Goal: Obtain resource: Obtain resource

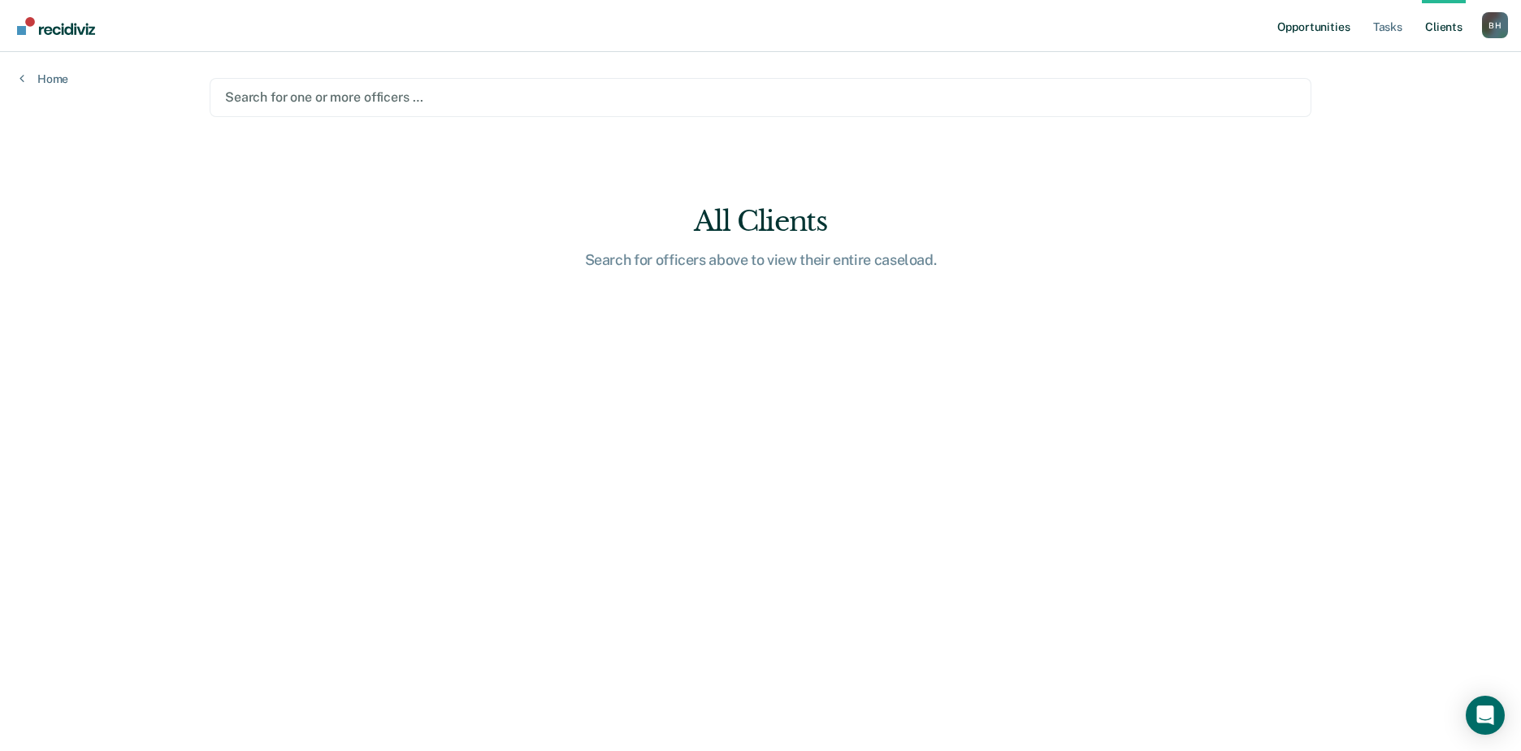
click at [1318, 21] on link "Opportunities" at bounding box center [1313, 26] width 79 height 52
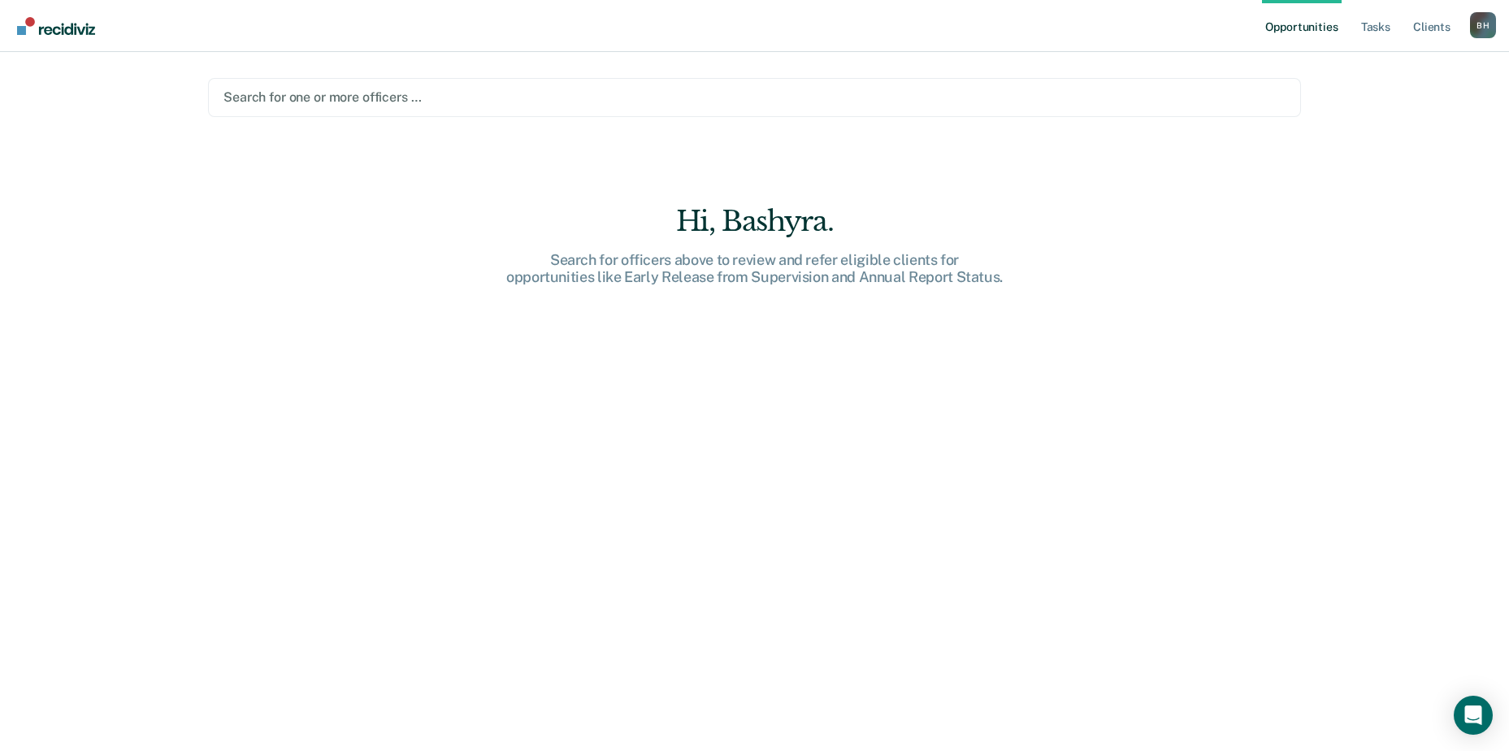
click at [1409, 23] on ul "Opportunities Tasks Client s" at bounding box center [1366, 26] width 208 height 52
click at [1470, 23] on ul "Opportunities Tasks Client s" at bounding box center [1366, 26] width 208 height 52
click at [1487, 27] on div "B H" at bounding box center [1483, 25] width 26 height 26
click at [1354, 94] on div "Profile How it works Log Out" at bounding box center [1417, 86] width 157 height 80
click at [1365, 100] on link "Log Out" at bounding box center [1417, 107] width 131 height 14
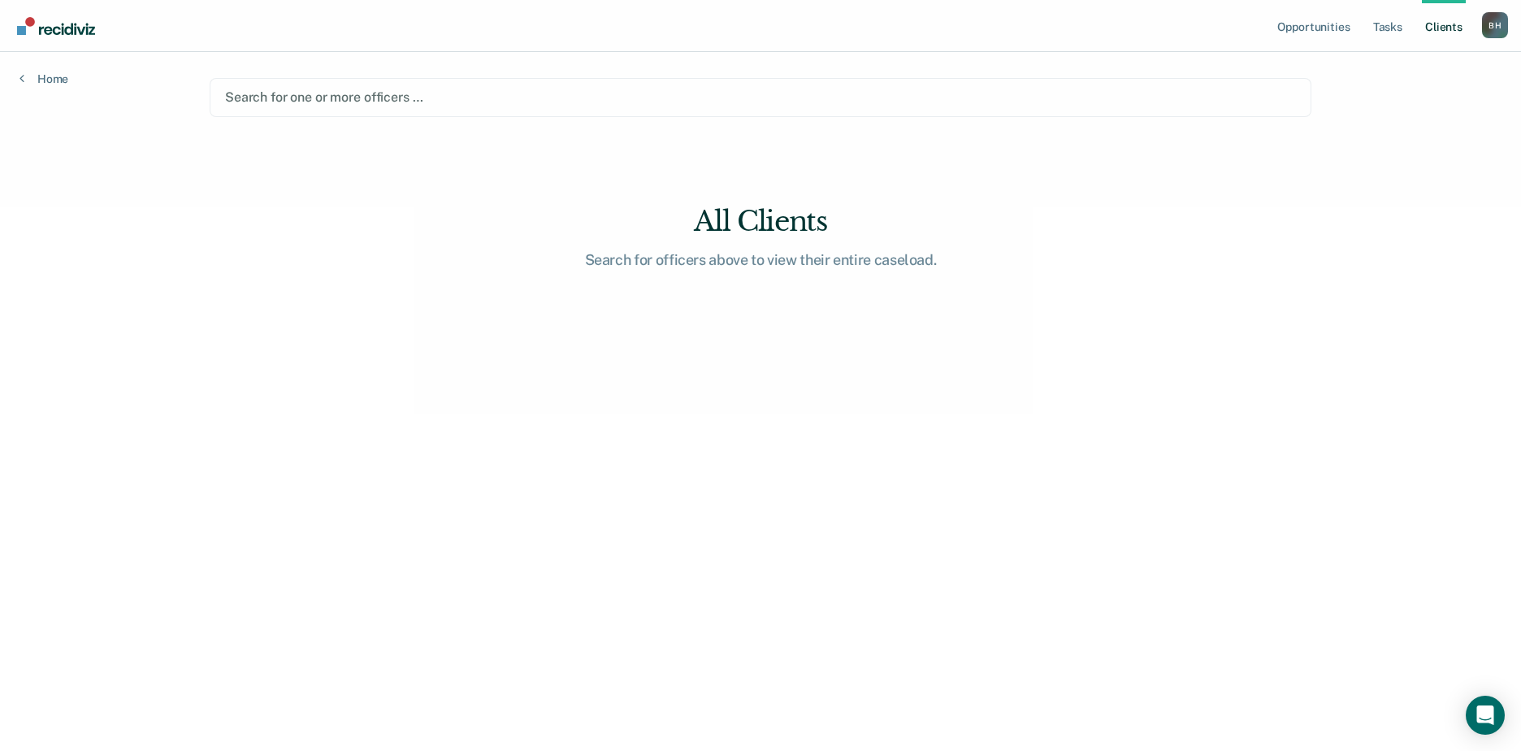
click at [310, 78] on div "Search for one or more officers …" at bounding box center [761, 97] width 1102 height 39
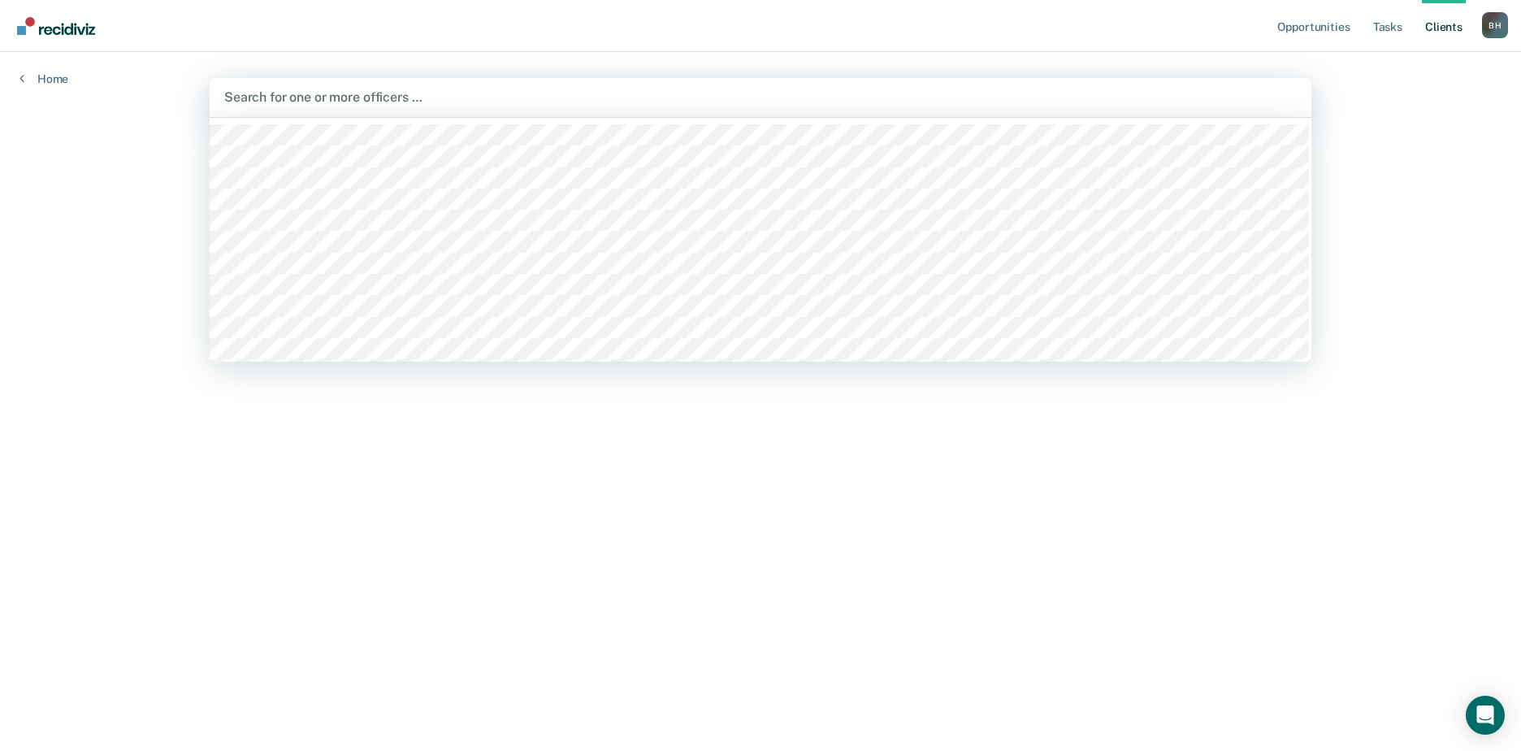
click at [413, 86] on div "Search for one or more officers …" at bounding box center [761, 97] width 1076 height 22
type input "bas"
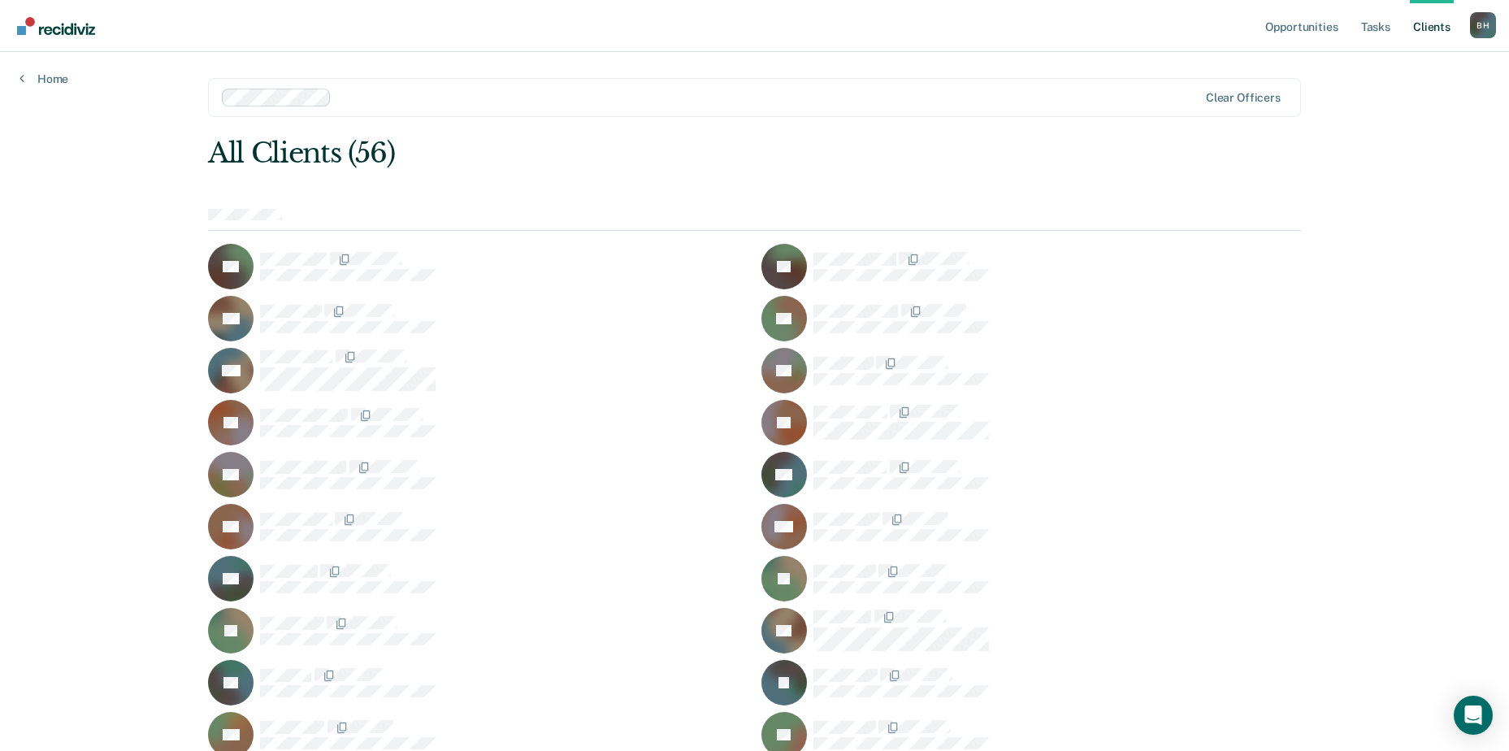
click at [1331, 19] on link "Opportunities" at bounding box center [1301, 26] width 79 height 52
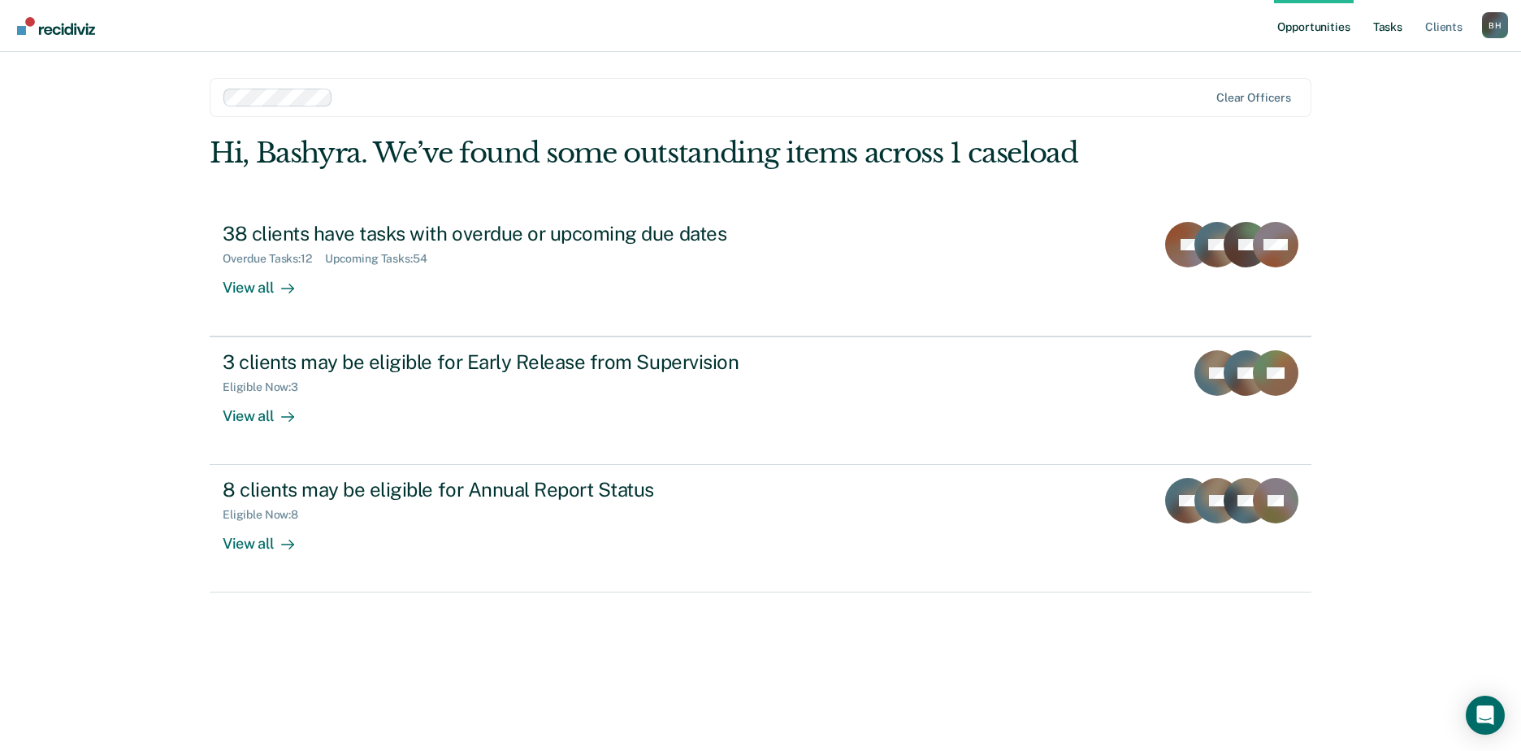
click at [1402, 3] on link "Tasks" at bounding box center [1388, 26] width 36 height 52
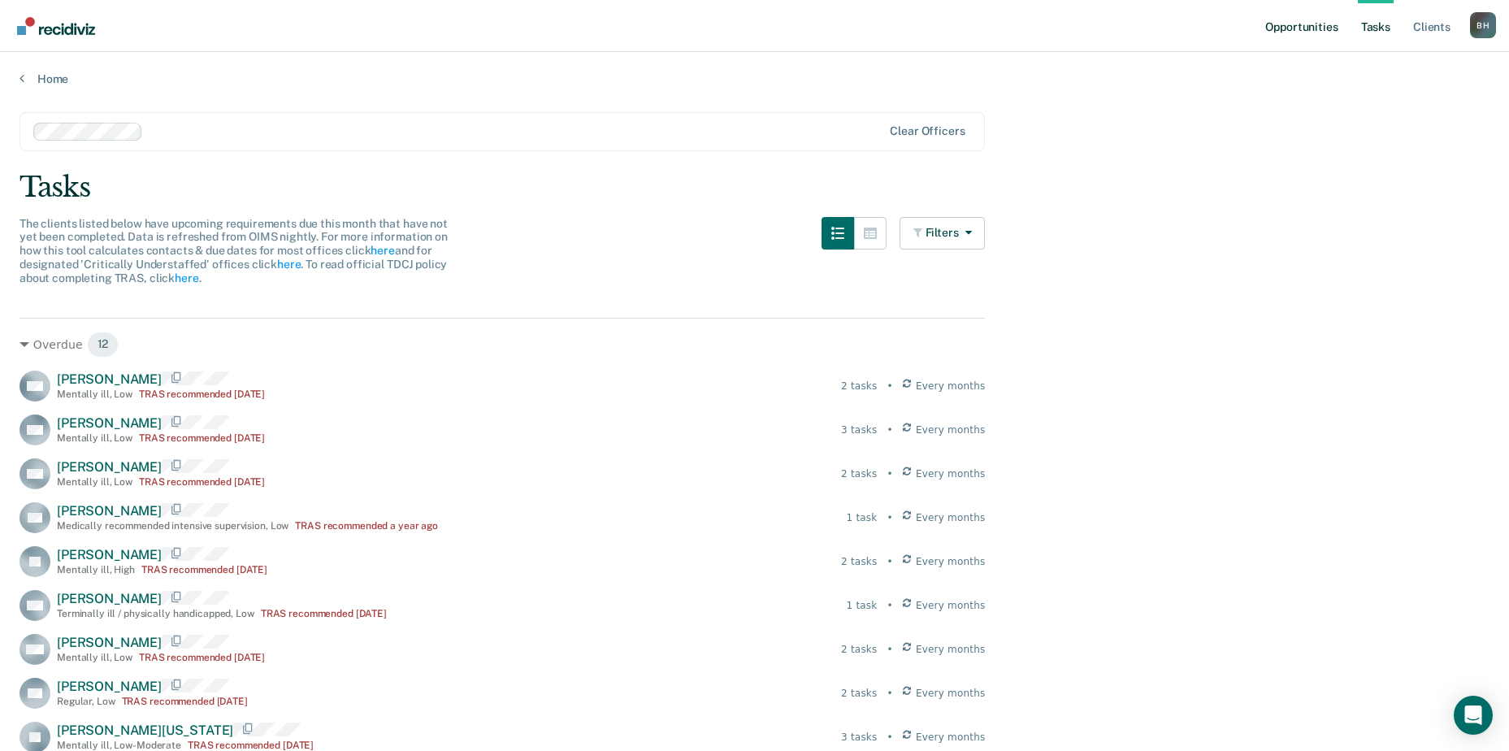
click at [1297, 17] on link "Opportunities" at bounding box center [1301, 26] width 79 height 52
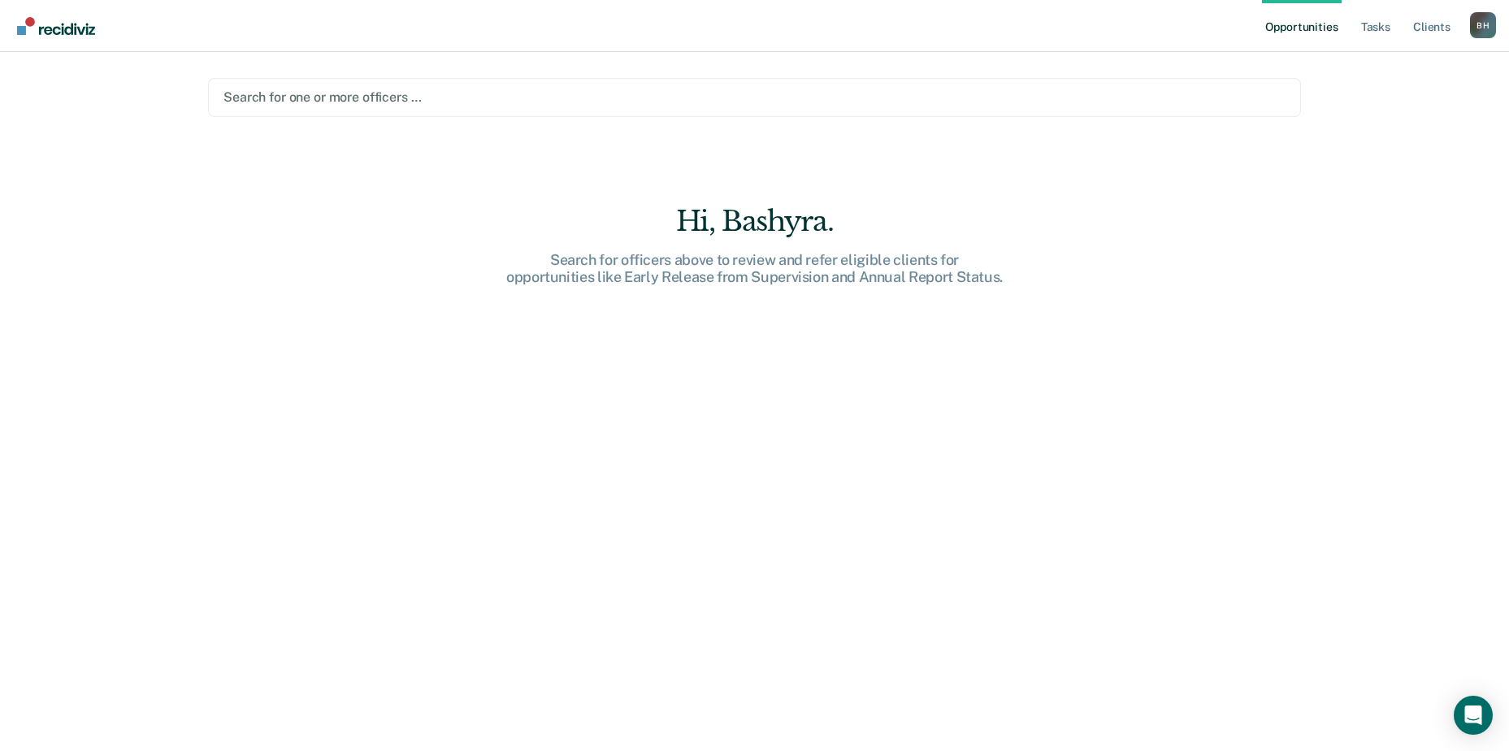
click at [275, 58] on main "Search for one or more officers … Hi, [GEOGRAPHIC_DATA]. Search for officers ab…" at bounding box center [754, 382] width 1132 height 660
click at [256, 100] on main "Search for one or more officers … Hi, [GEOGRAPHIC_DATA]. Search for officers ab…" at bounding box center [754, 382] width 1132 height 660
click at [280, 86] on div "Search for one or more officers …" at bounding box center [754, 97] width 1065 height 22
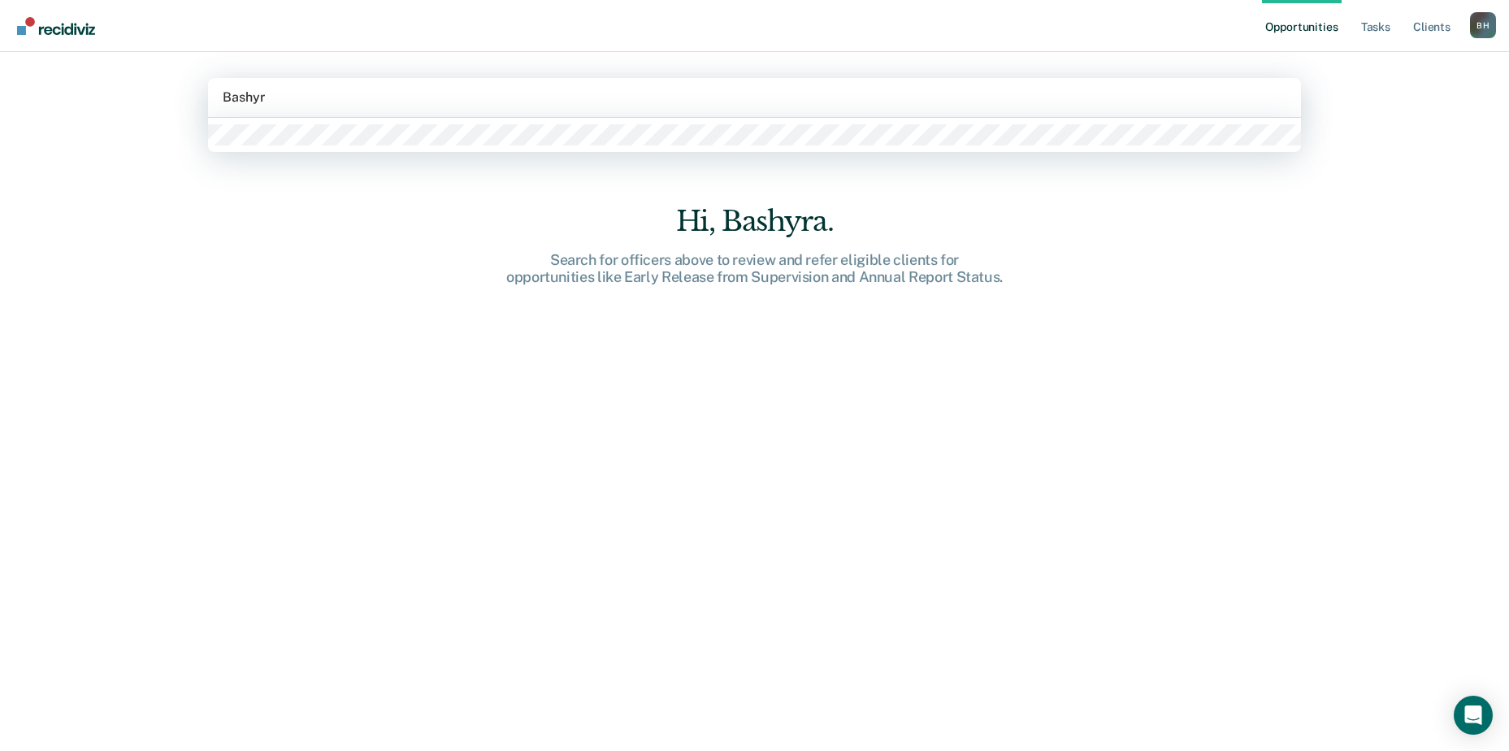
type input "Bashyra"
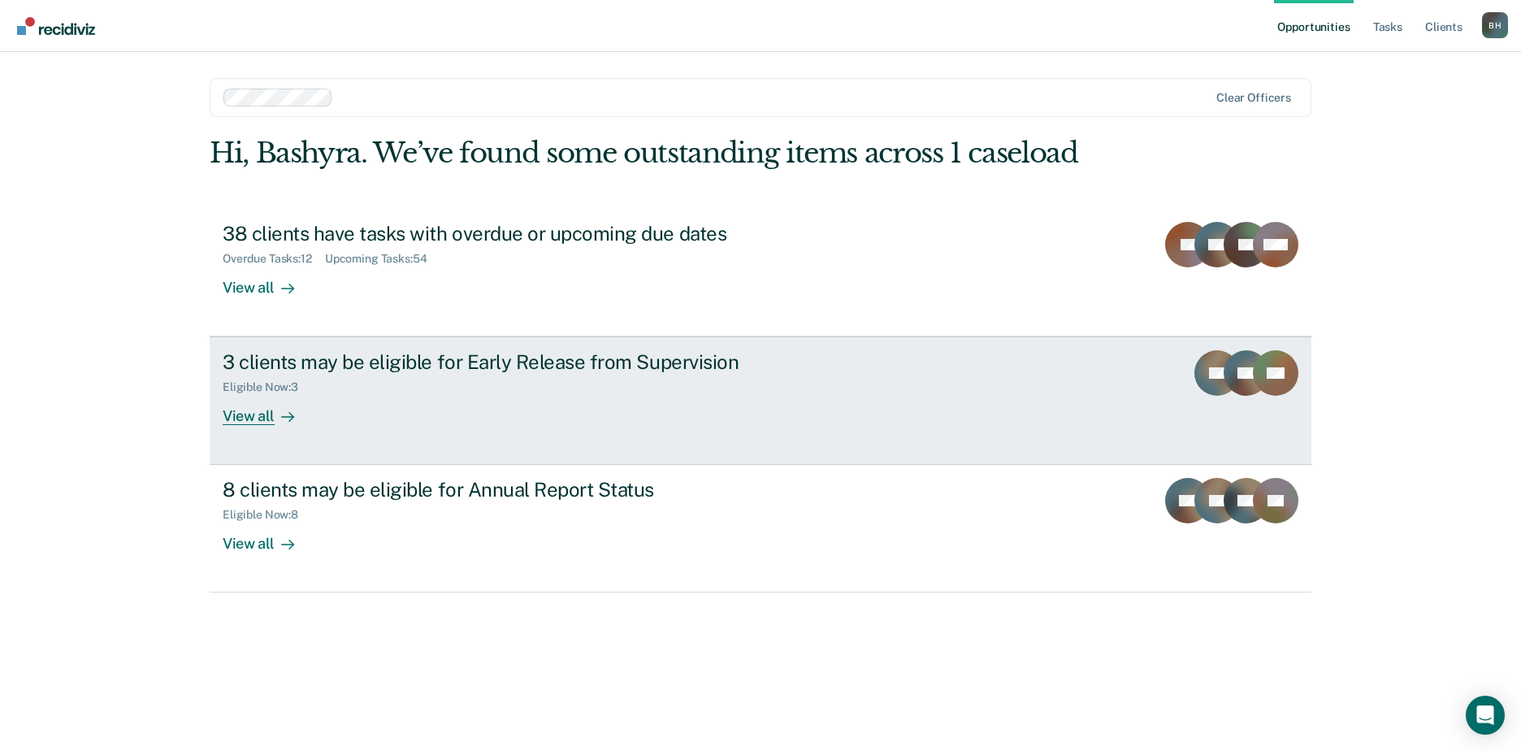
click at [248, 336] on link "3 clients may be eligible for Early Release from Supervision Eligible Now : 3 V…" at bounding box center [761, 400] width 1102 height 128
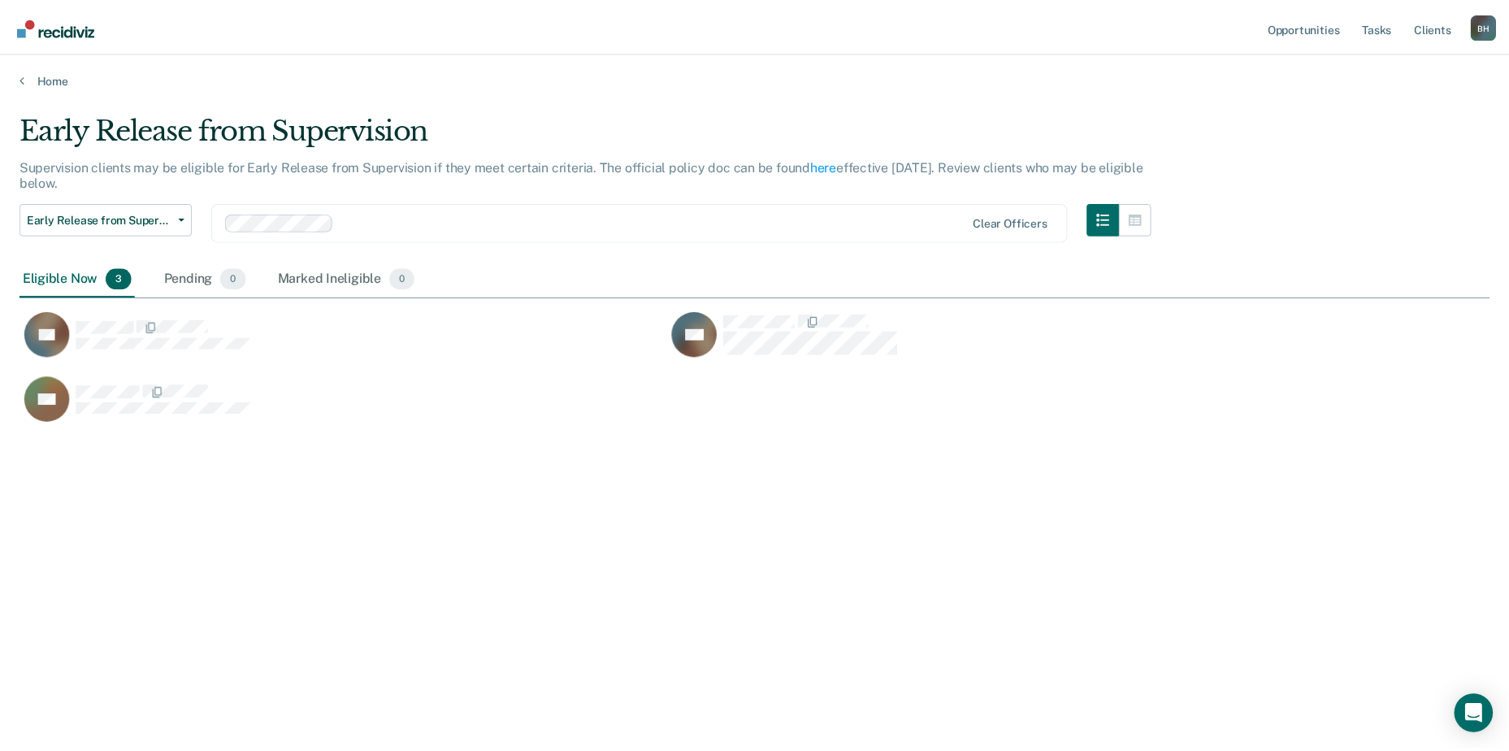
scroll to position [563, 1479]
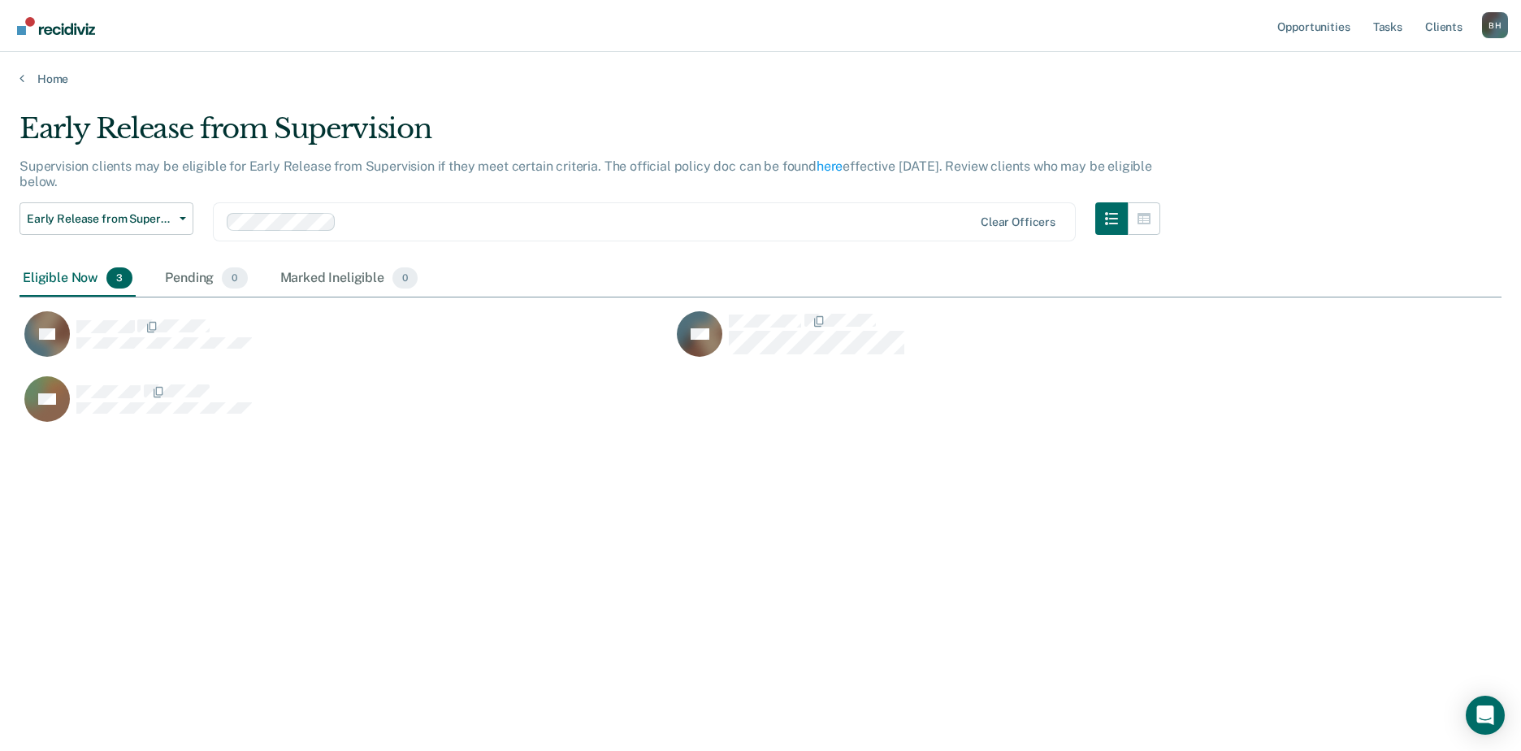
click at [102, 402] on div "Early Release from Supervision Supervision clients may be eligible for Early Re…" at bounding box center [760, 370] width 1482 height 517
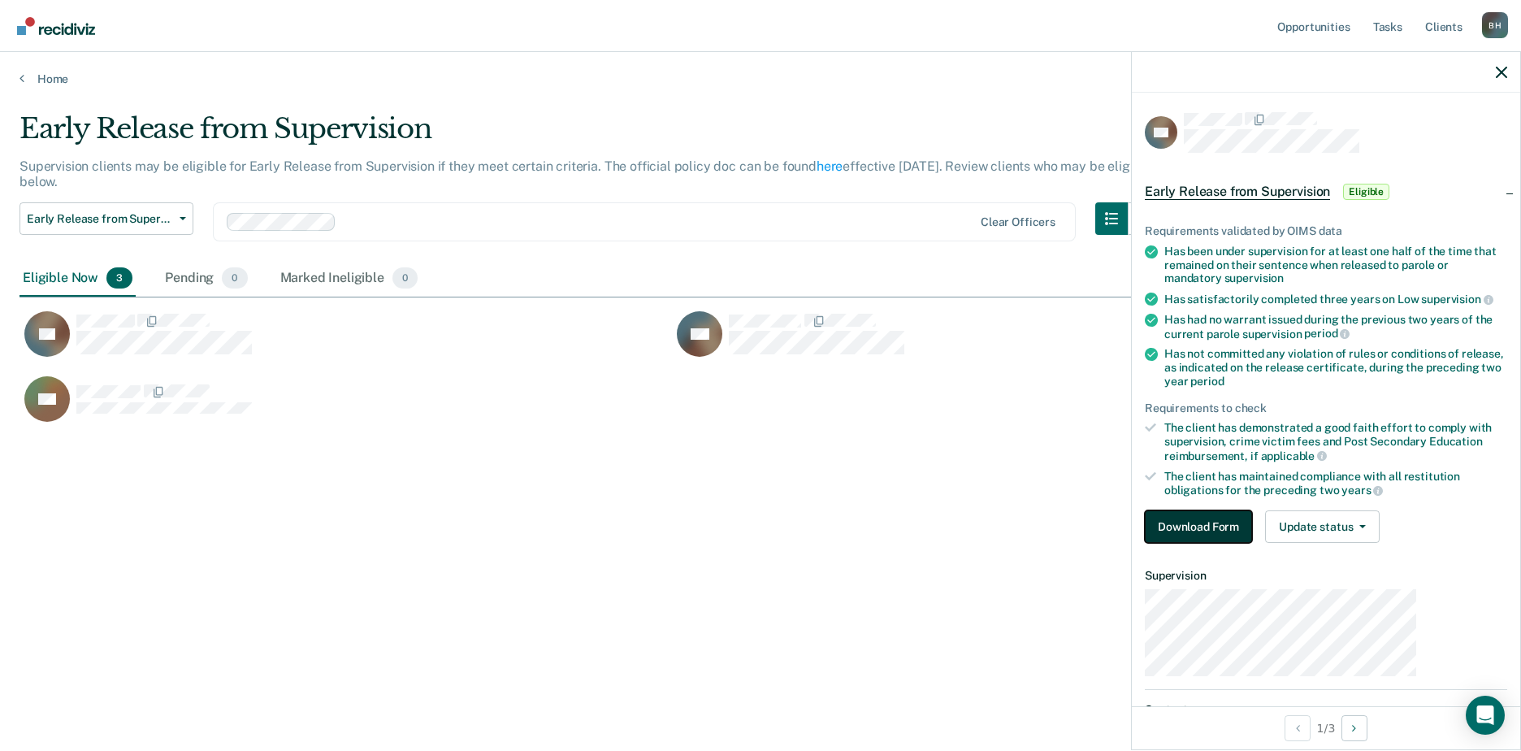
click at [1252, 510] on button "Download Form" at bounding box center [1198, 526] width 107 height 32
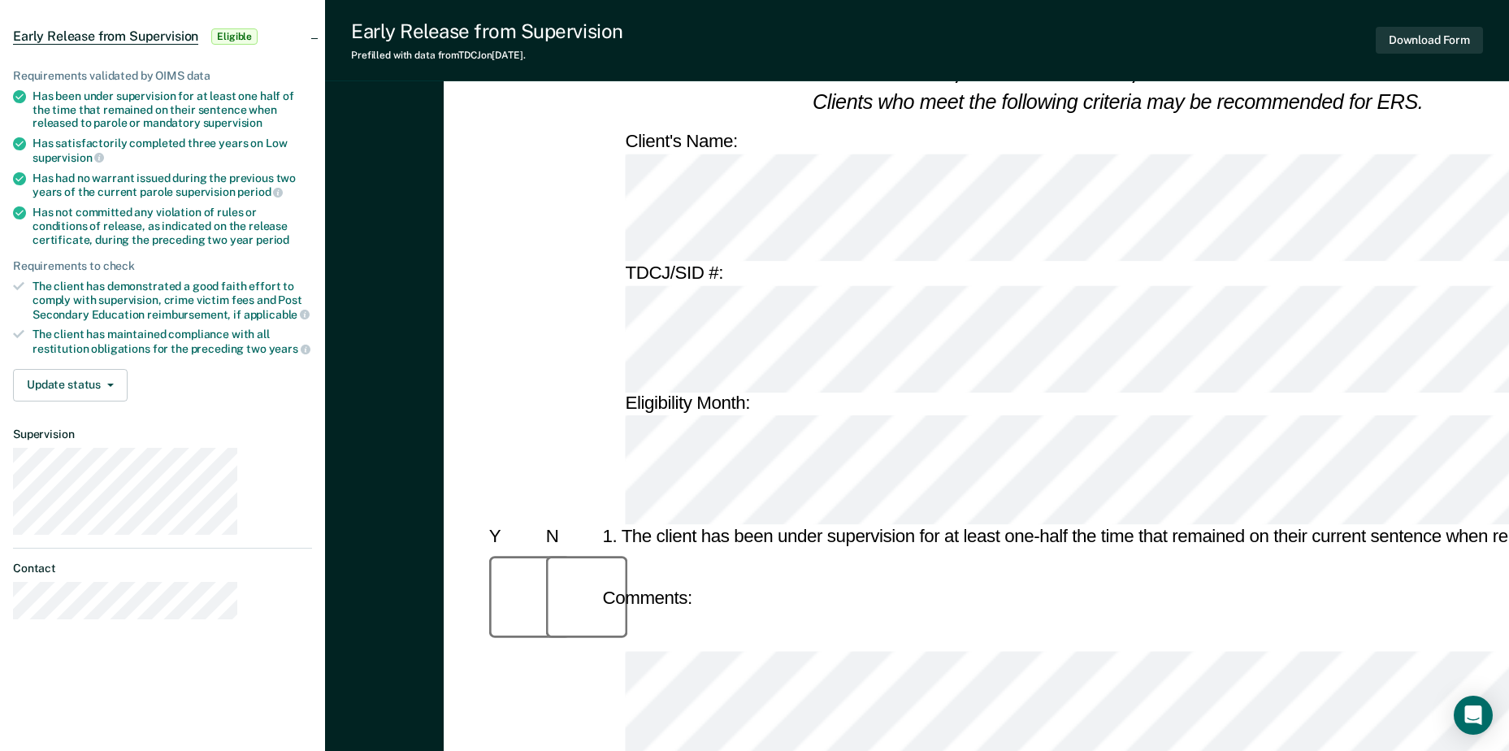
scroll to position [162, 0]
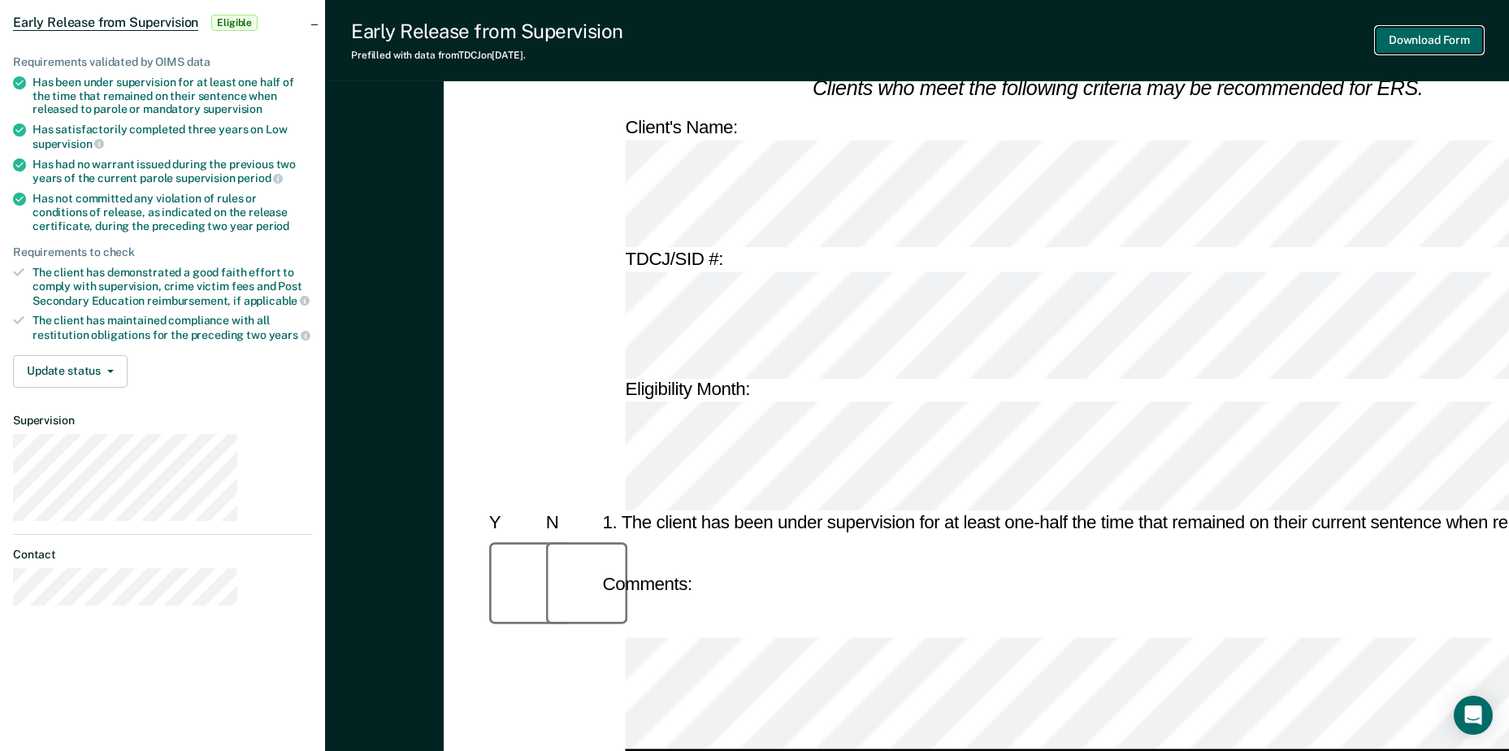
click at [1442, 39] on button "Download Form" at bounding box center [1428, 40] width 107 height 27
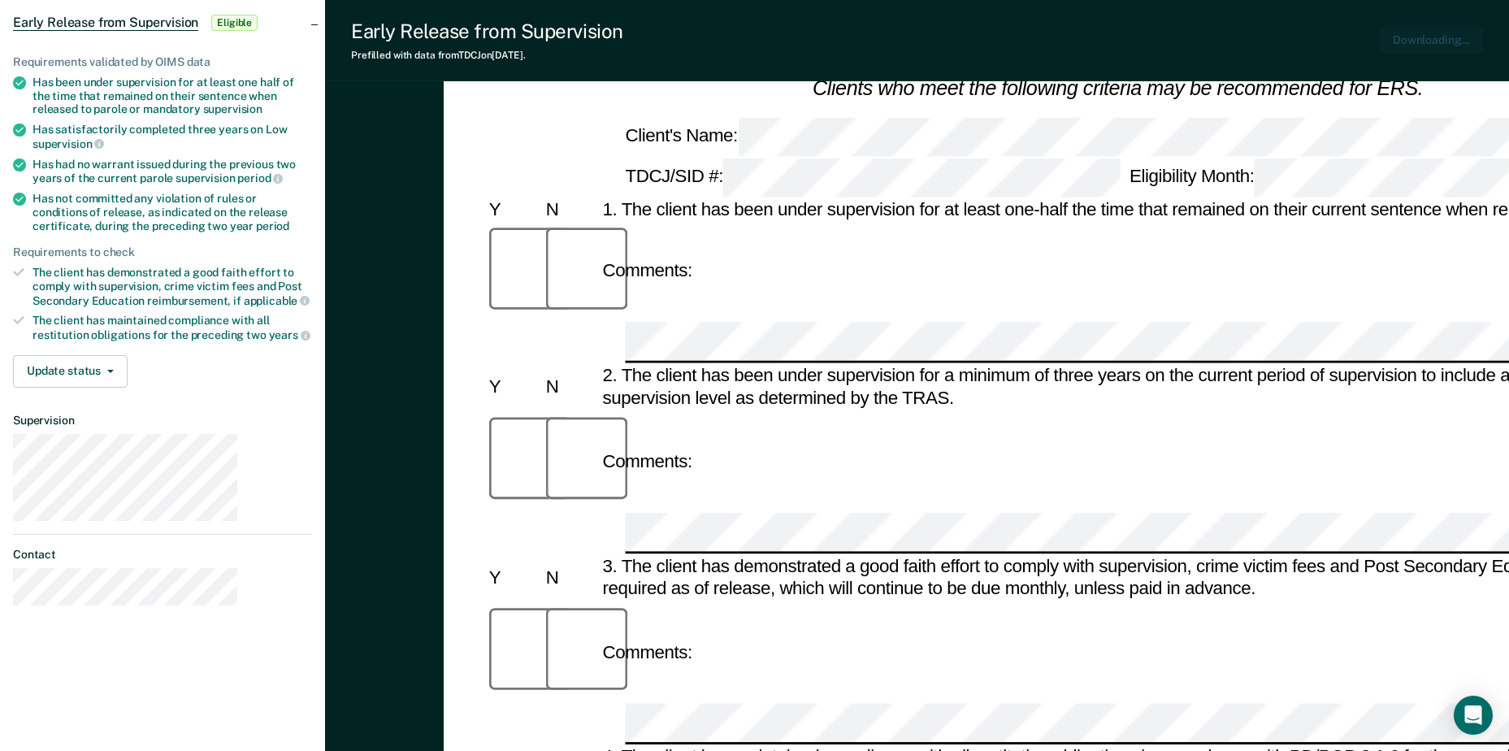
scroll to position [0, 0]
